Goal: Transaction & Acquisition: Subscribe to service/newsletter

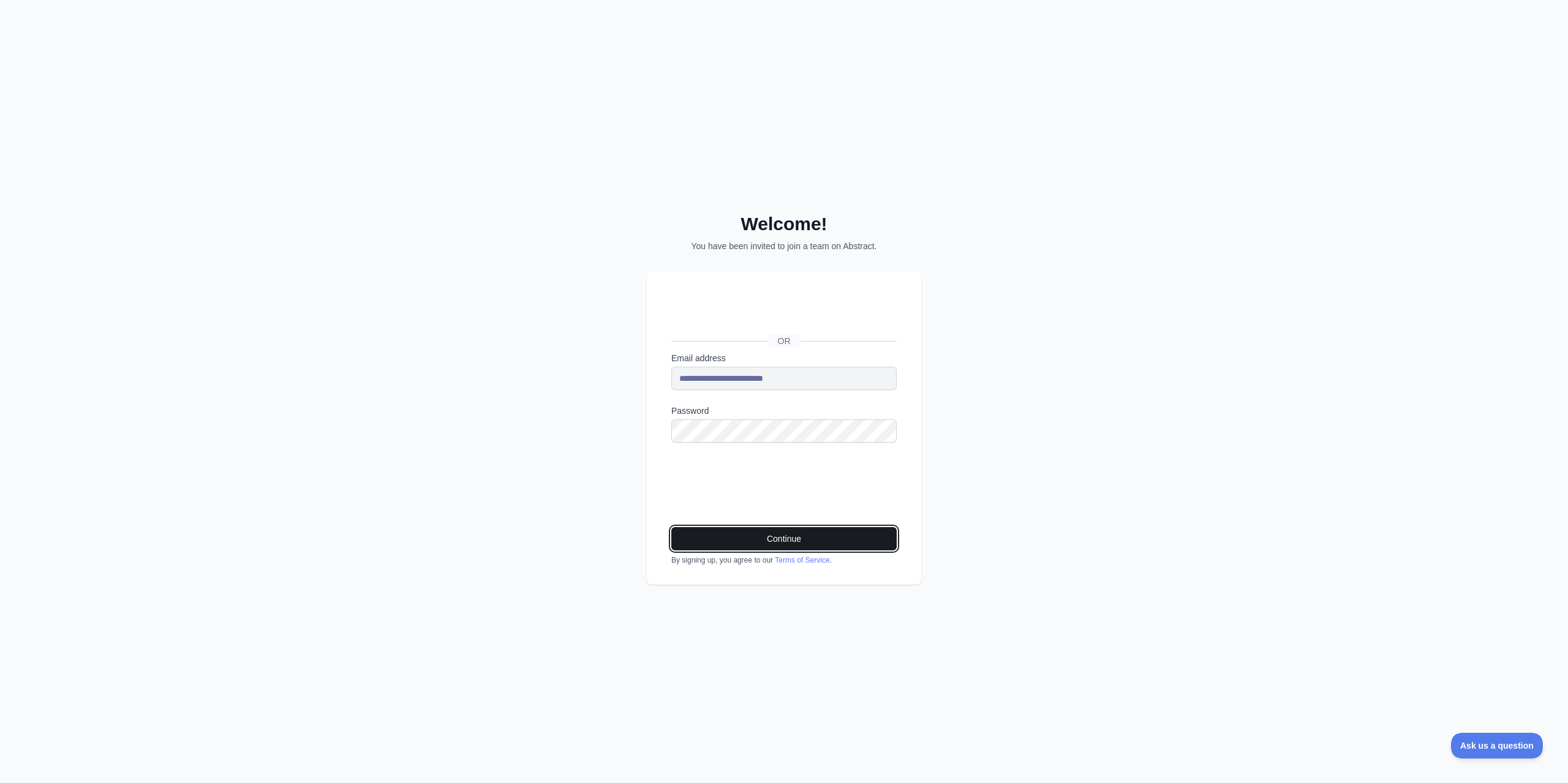
click at [838, 546] on button "Continue" at bounding box center [784, 539] width 225 height 23
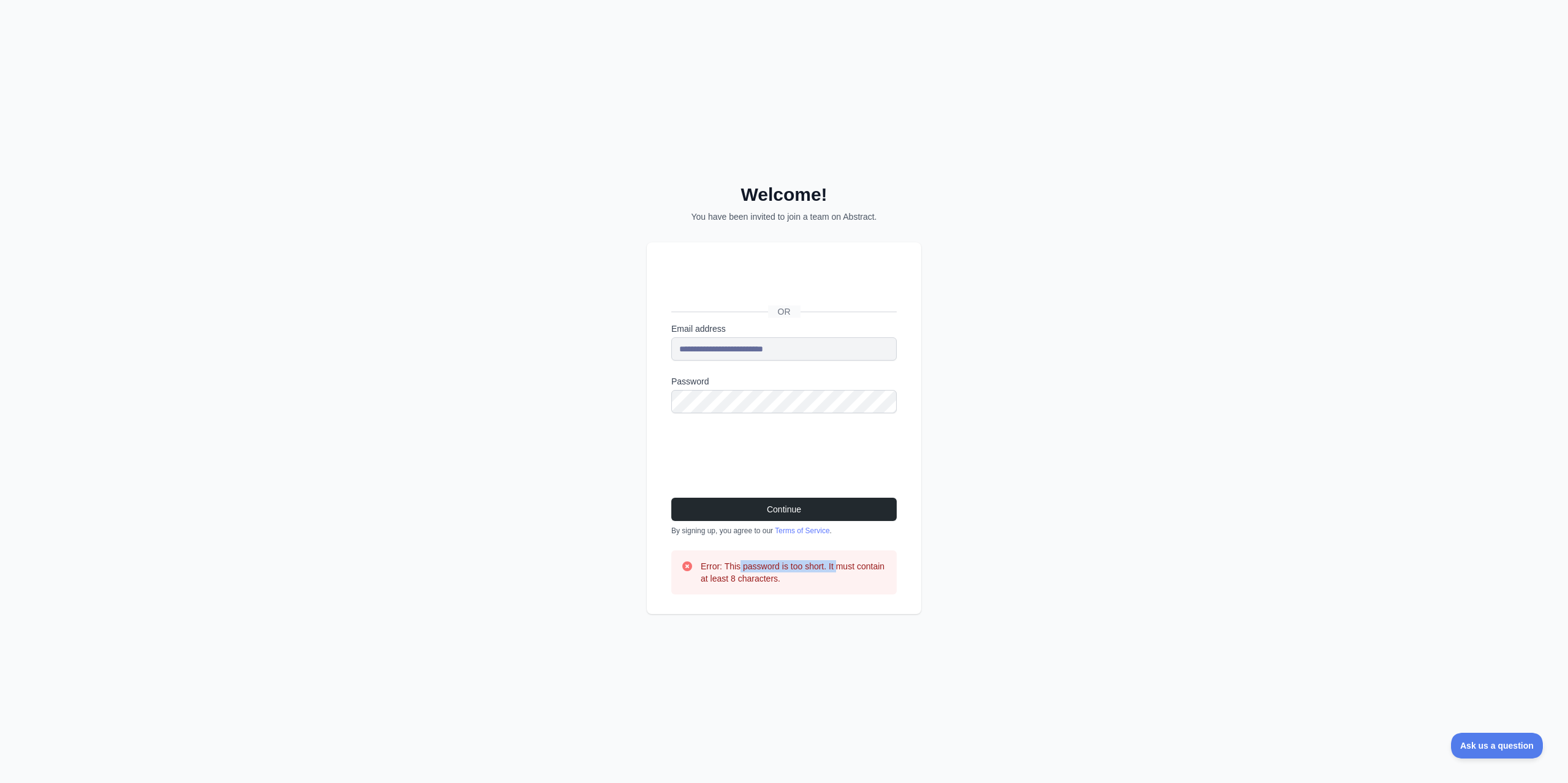
drag, startPoint x: 738, startPoint y: 566, endPoint x: 840, endPoint y: 565, distance: 102.0
click at [840, 565] on h3 "Error: This password is too short. It must contain at least 8 characters." at bounding box center [793, 573] width 186 height 25
click at [650, 397] on div "**********" at bounding box center [784, 428] width 274 height 371
click at [811, 509] on button "Continue" at bounding box center [784, 510] width 225 height 23
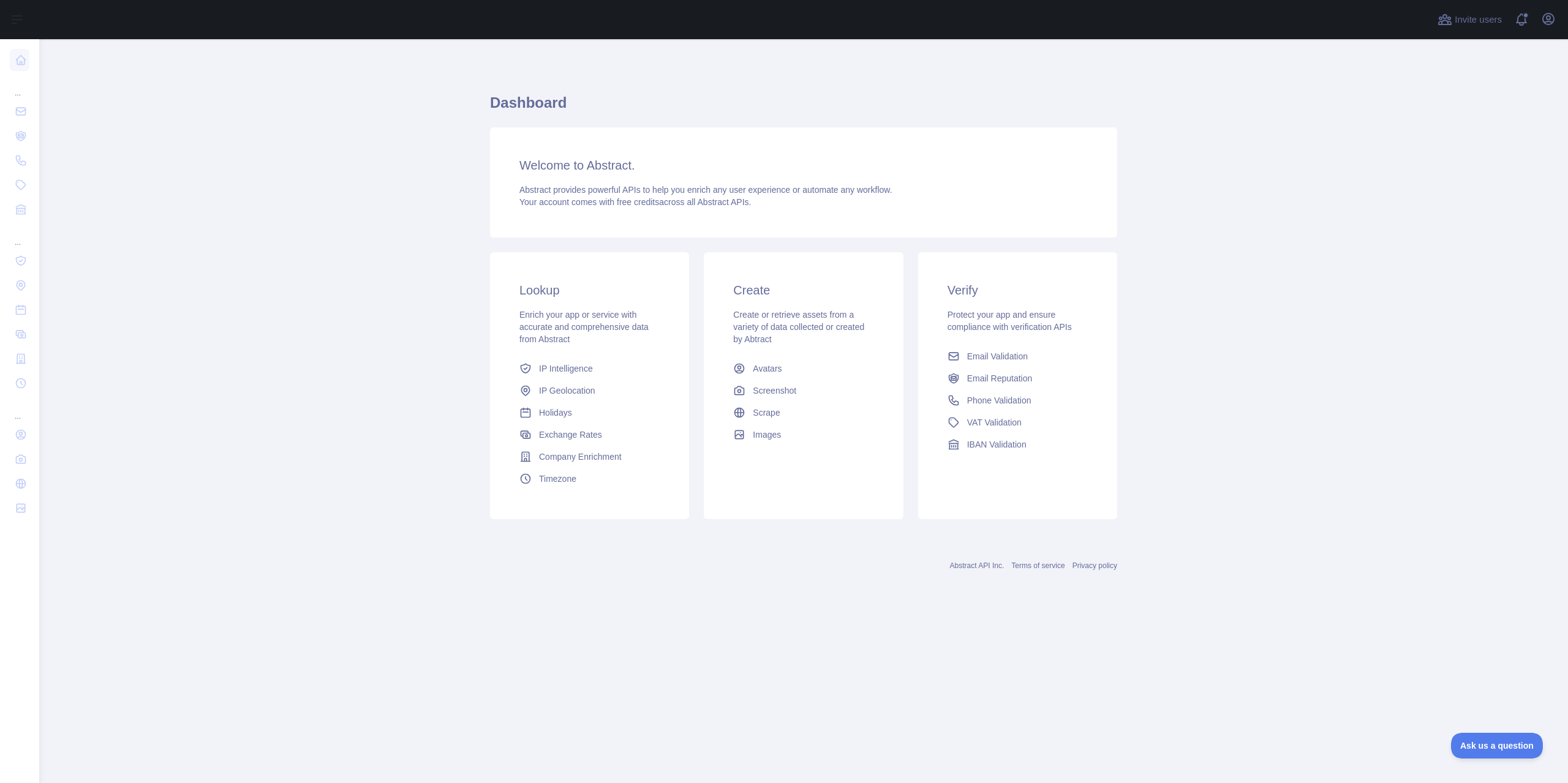
click at [58, 96] on main "Dashboard Welcome to Abstract. Abstract provides powerful APIs to help you enri…" at bounding box center [803, 411] width 1529 height 744
drag, startPoint x: 277, startPoint y: 2, endPoint x: 626, endPoint y: 75, distance: 356.6
click at [626, 75] on div "Dashboard Welcome to Abstract. Abstract provides powerful APIs to help you enri…" at bounding box center [803, 303] width 627 height 468
